Goal: Transaction & Acquisition: Purchase product/service

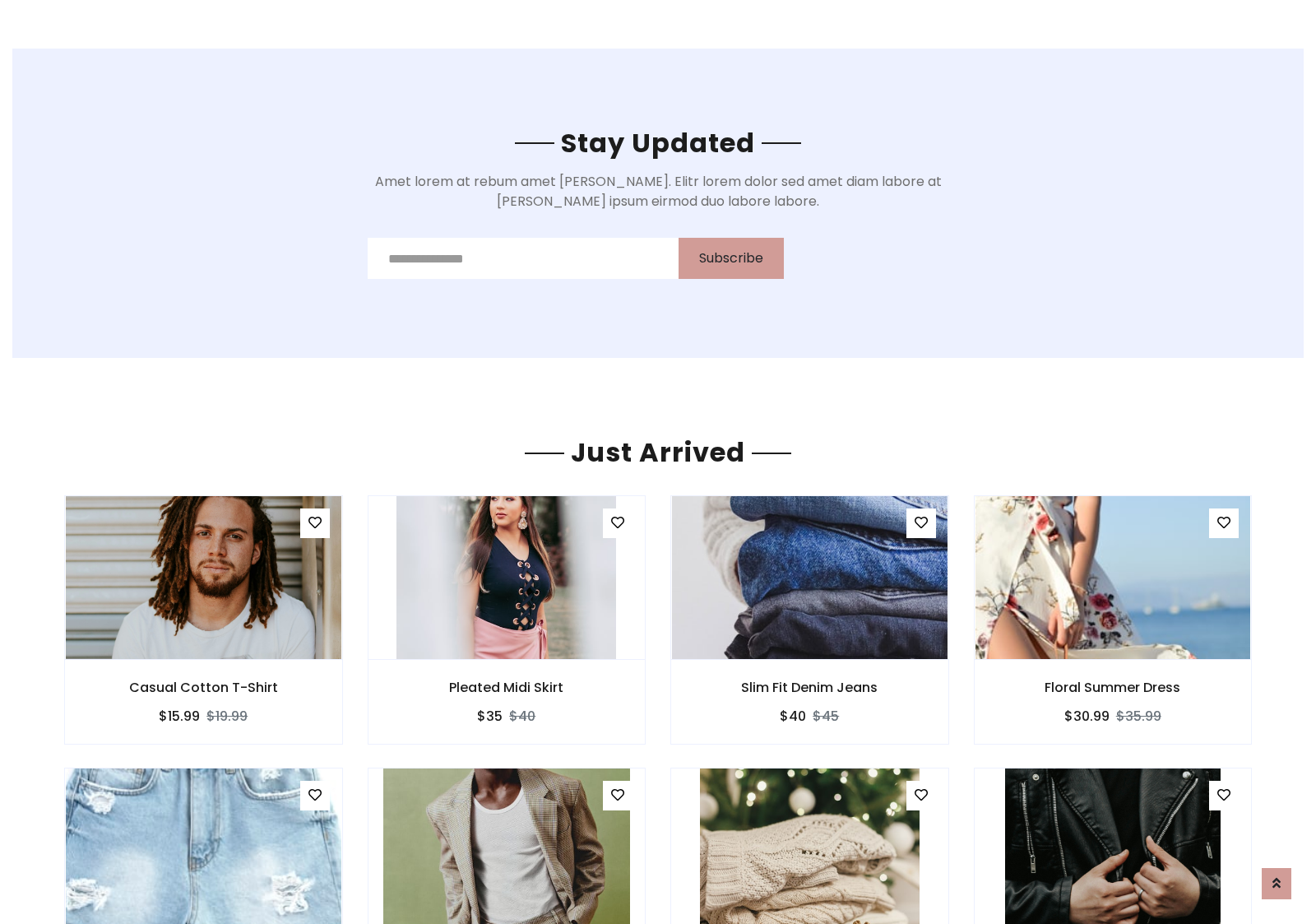
scroll to position [1929, 0]
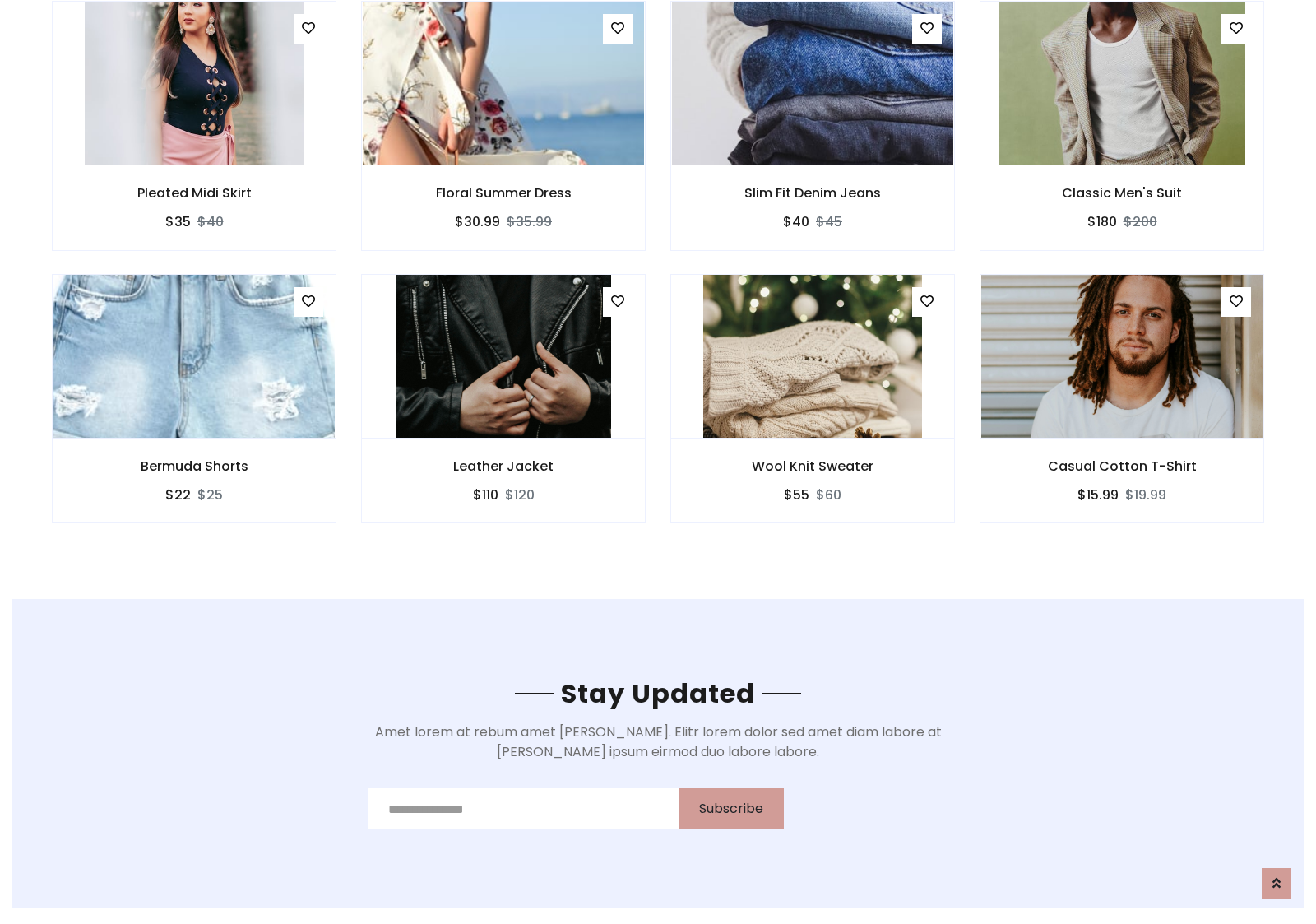
click at [658, 279] on div "Wool Knit Sweater $55 $60" at bounding box center [813, 410] width 309 height 273
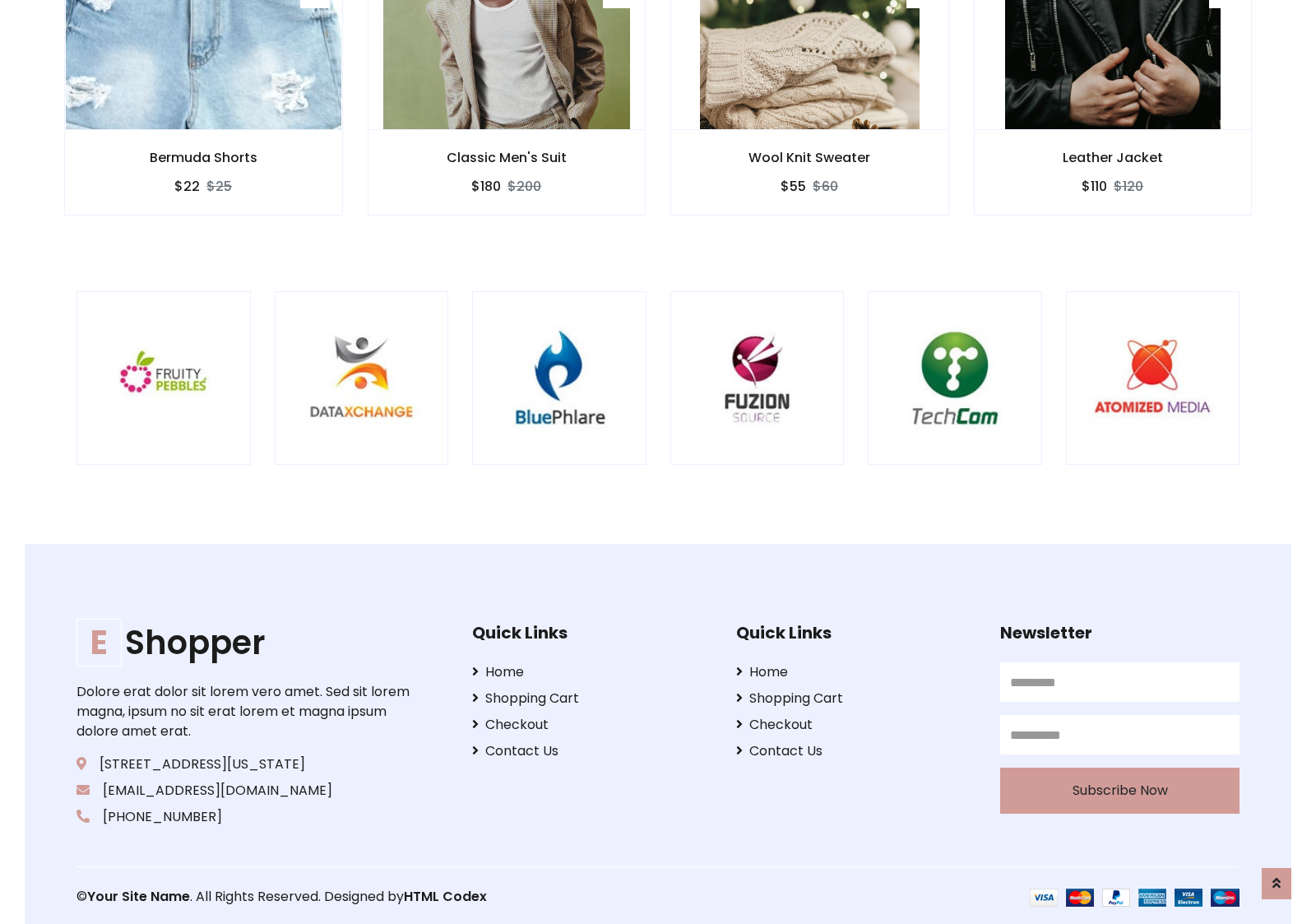
scroll to position [3134, 0]
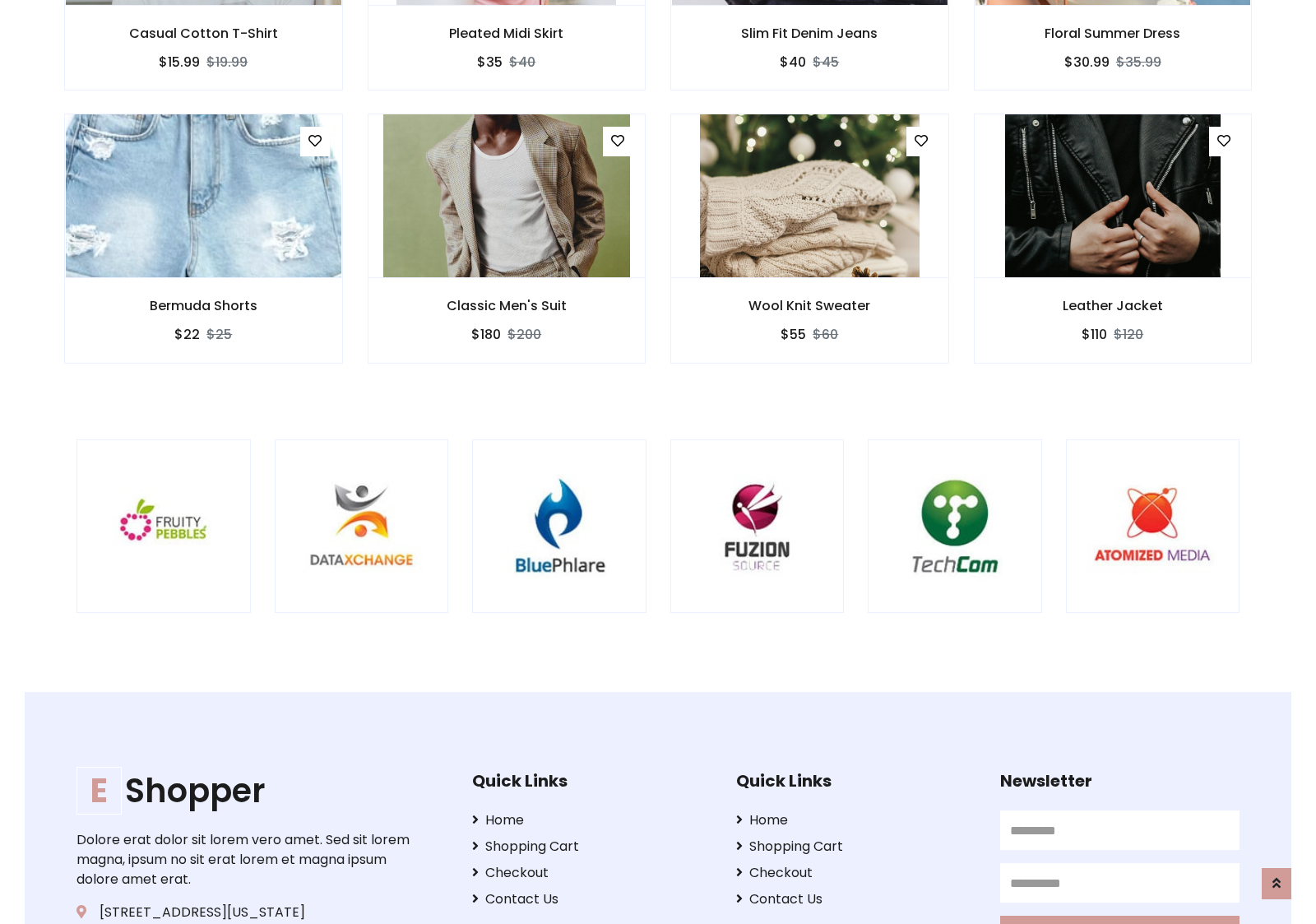
click at [658, 462] on div at bounding box center [868, 527] width 3958 height 174
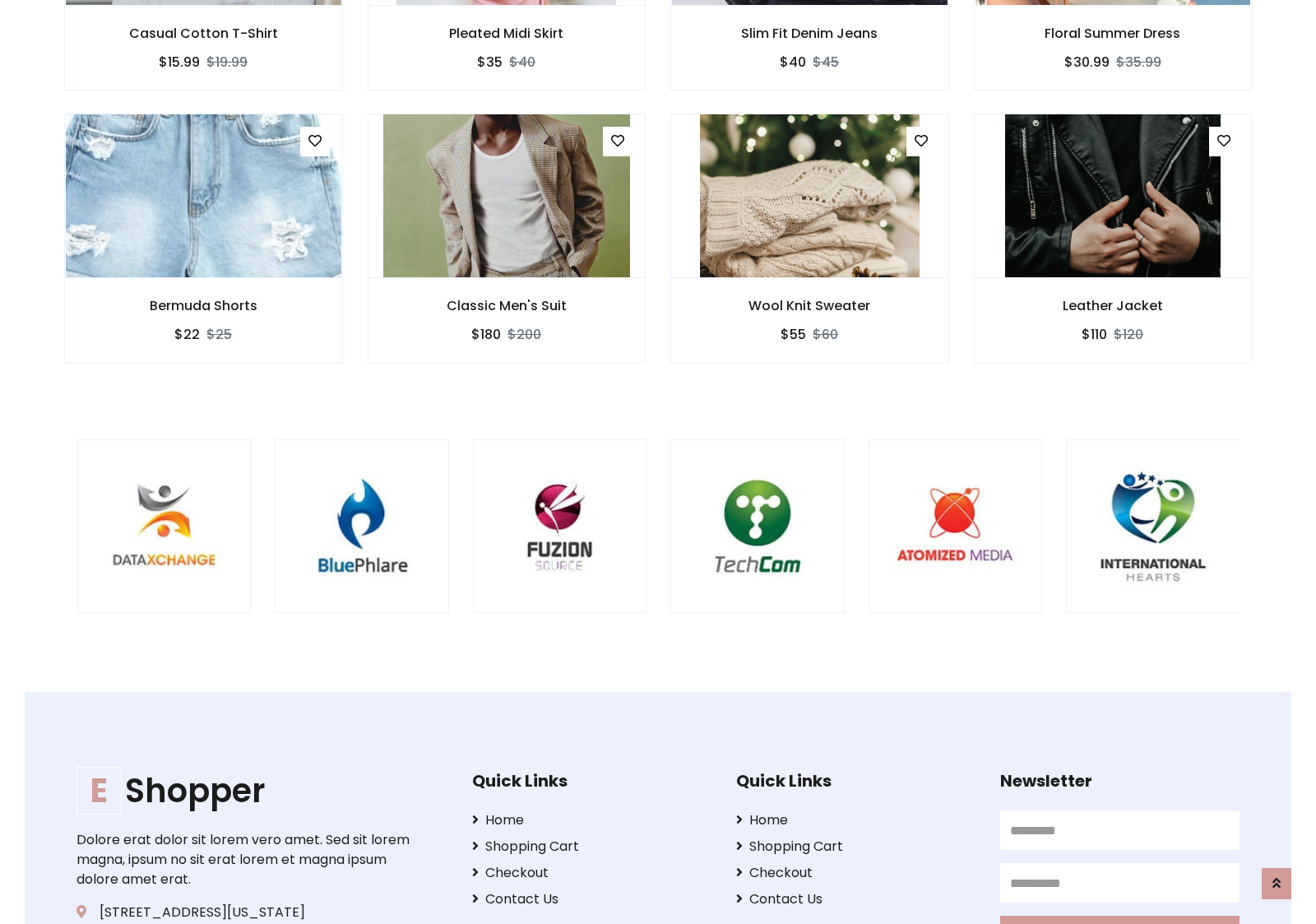
click at [658, 462] on div at bounding box center [670, 527] width 3958 height 174
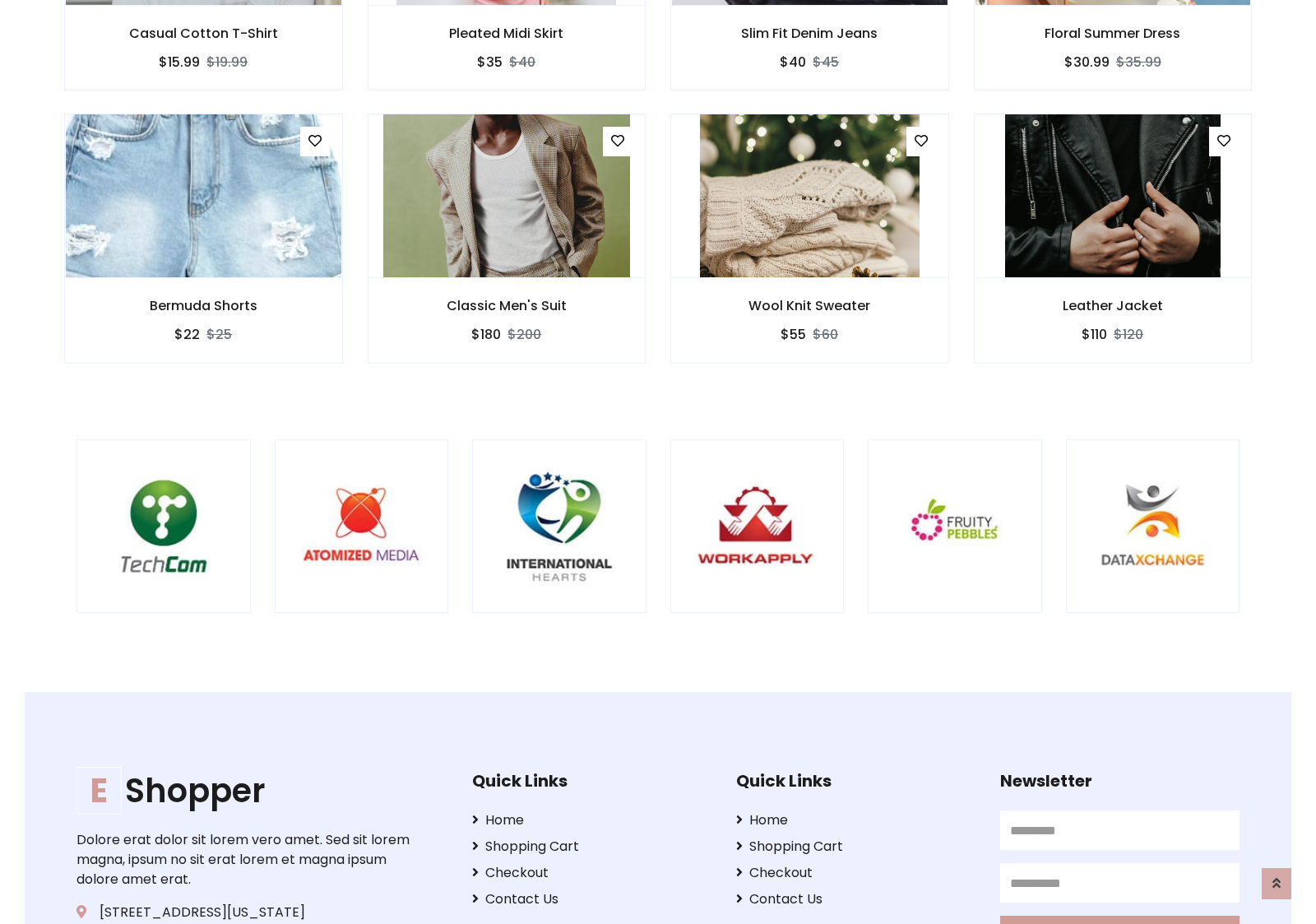
scroll to position [0, 0]
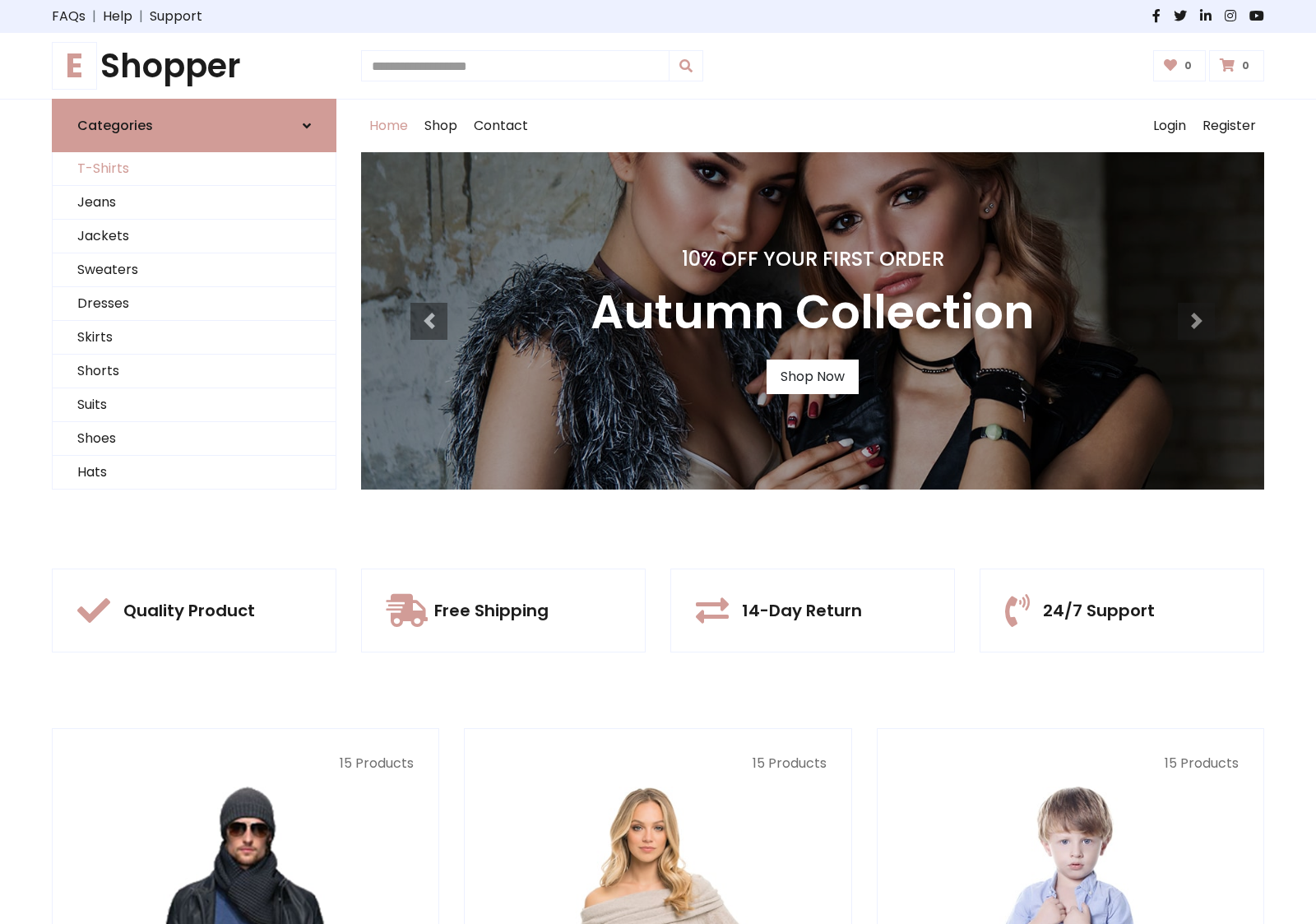
click at [194, 169] on link "T-Shirts" at bounding box center [194, 169] width 283 height 34
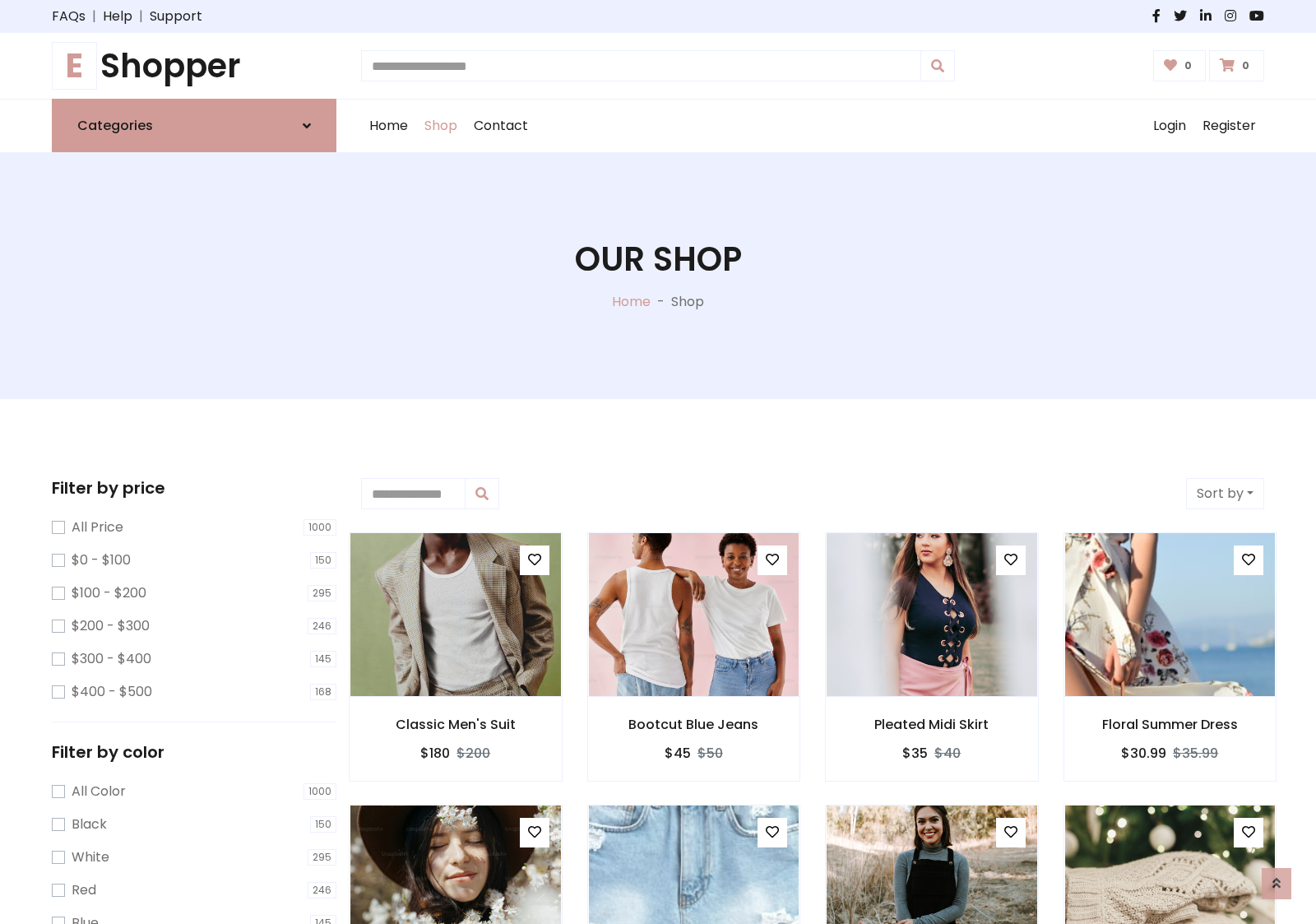
scroll to position [660, 0]
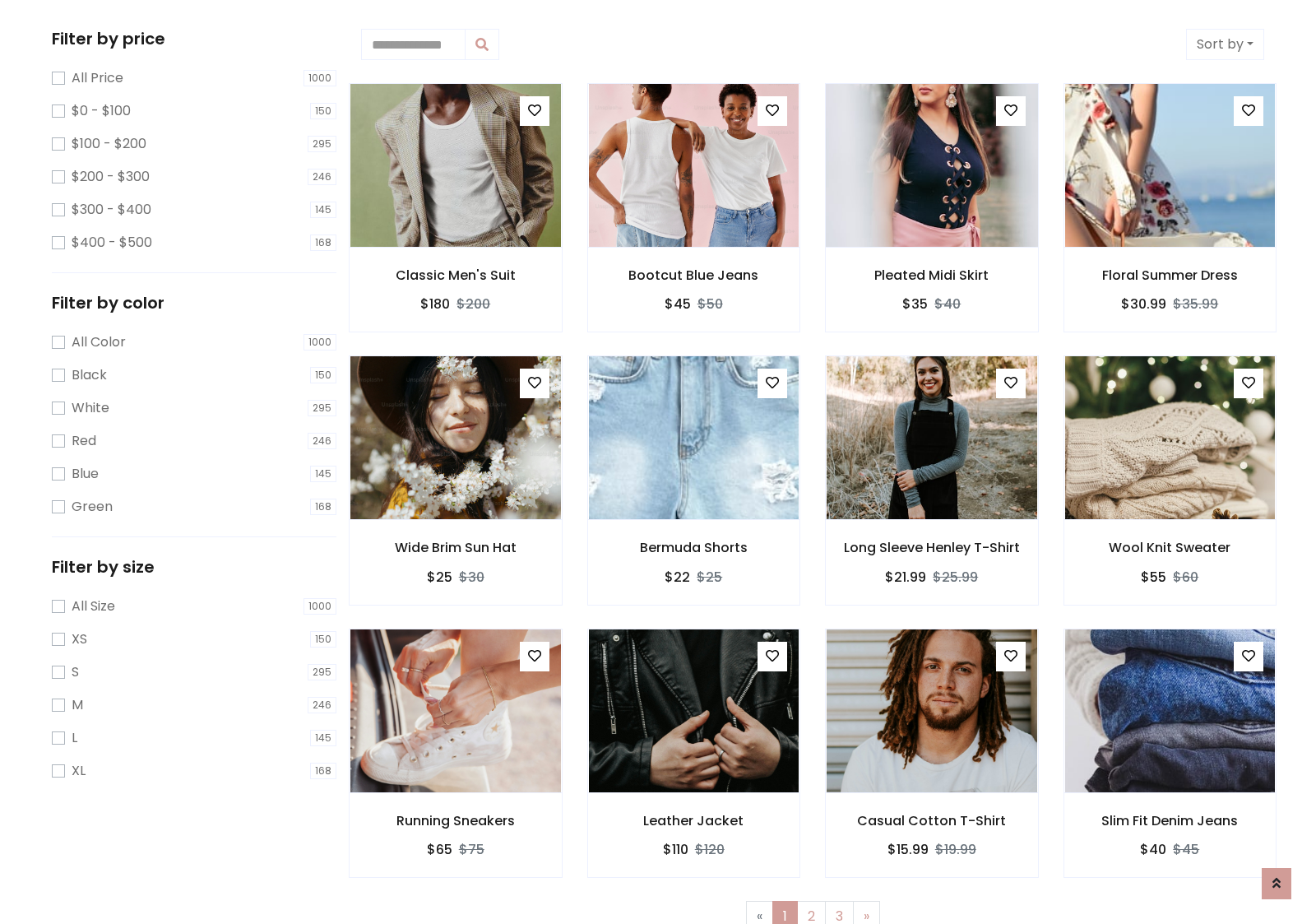
scroll to position [0, 0]
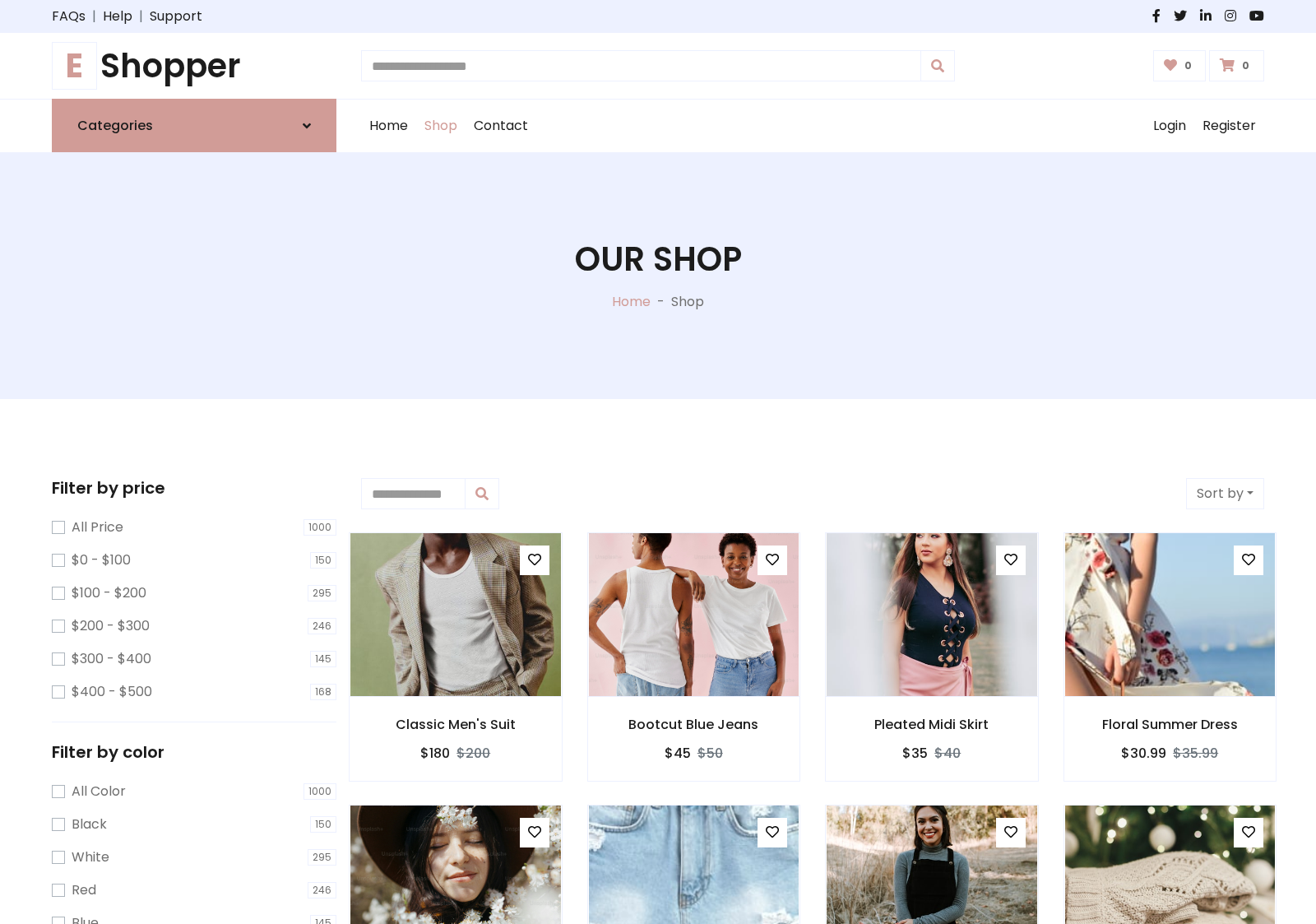
click at [194, 66] on h1 "E Shopper" at bounding box center [194, 66] width 285 height 39
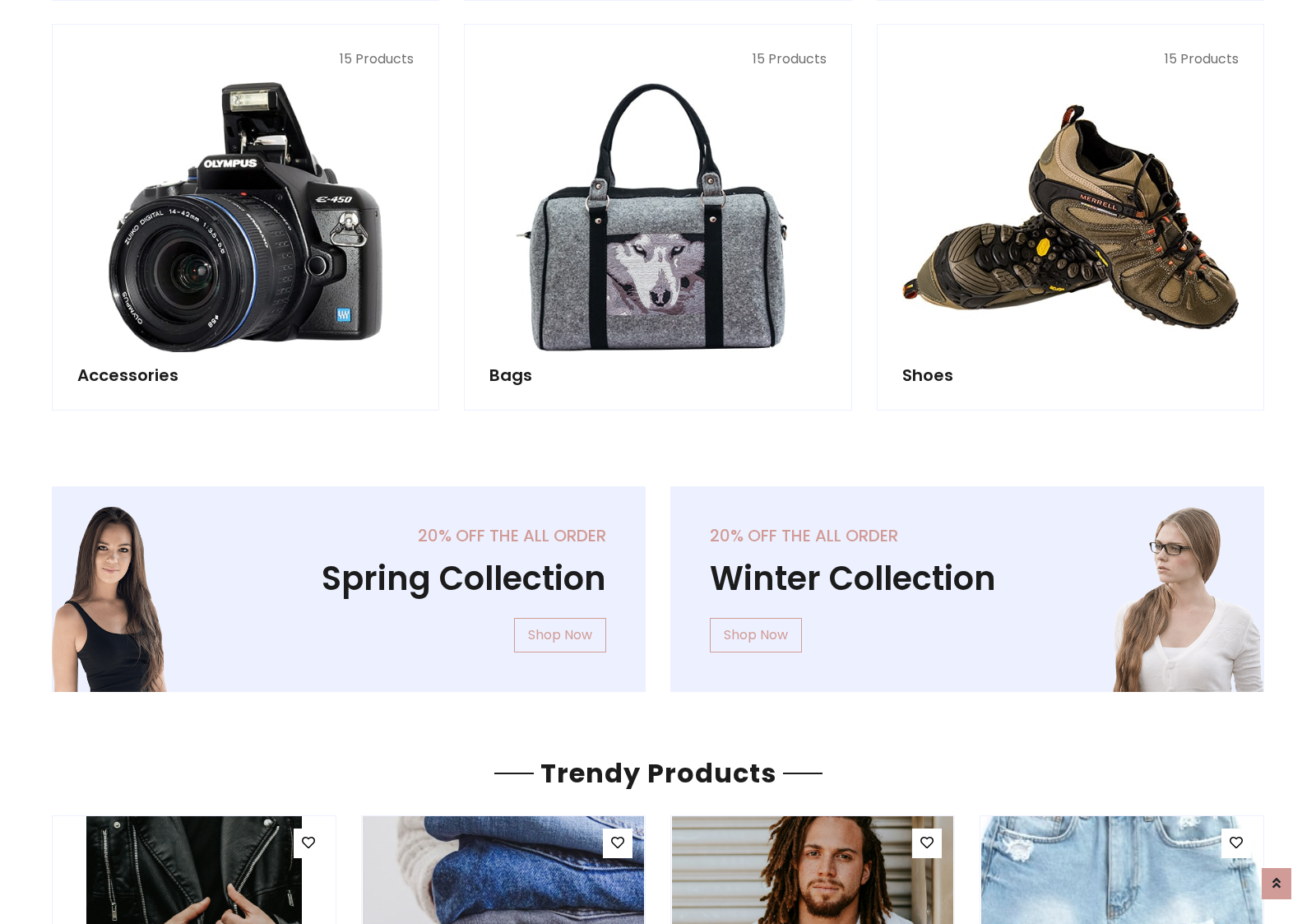
scroll to position [1599, 0]
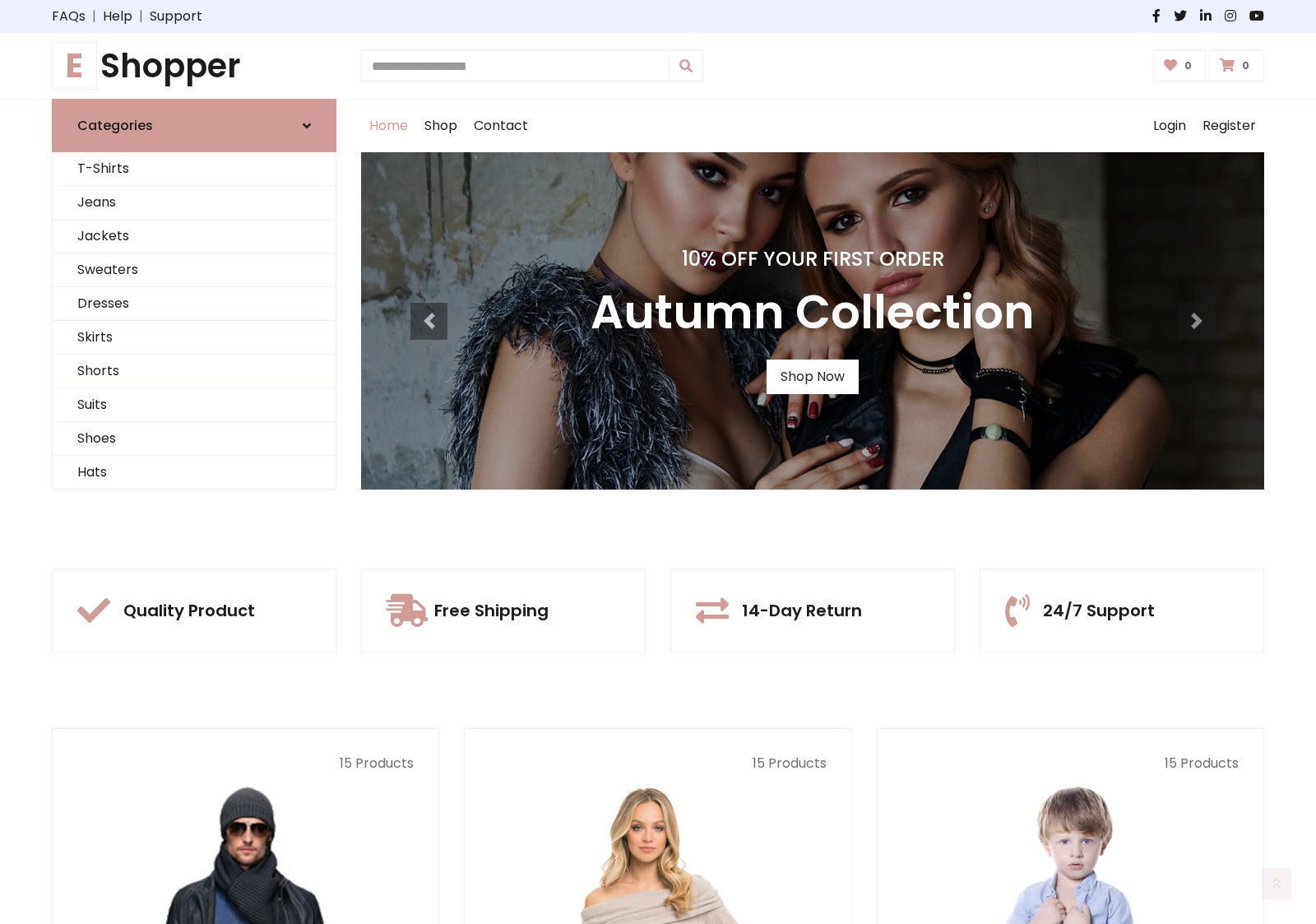
scroll to position [540, 0]
